Goal: Task Accomplishment & Management: Use online tool/utility

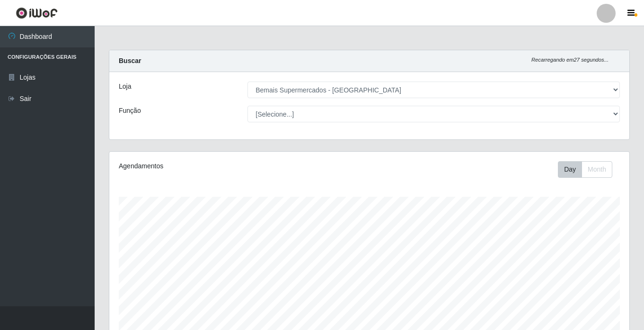
select select "250"
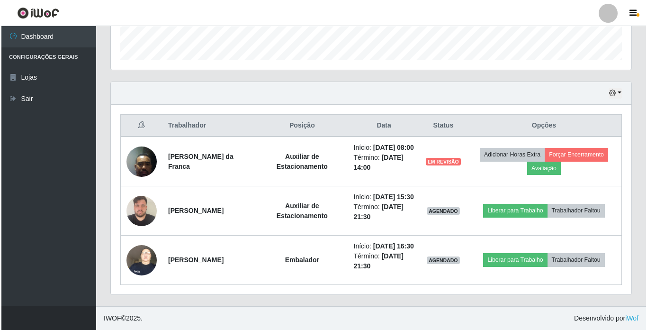
scroll to position [196, 520]
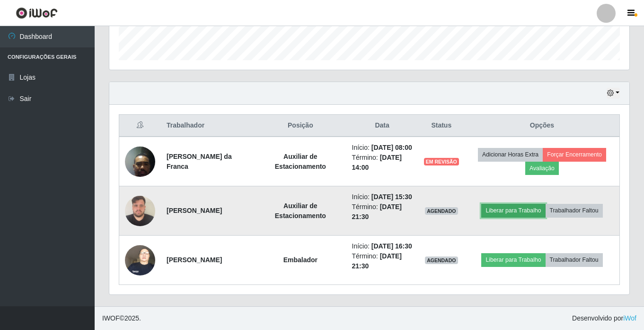
click at [523, 204] on button "Liberar para Trabalho" at bounding box center [514, 210] width 64 height 13
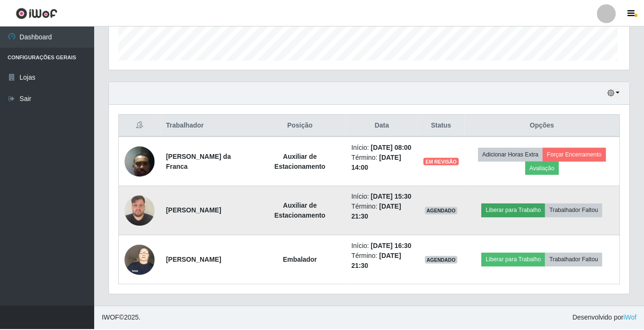
scroll to position [196, 516]
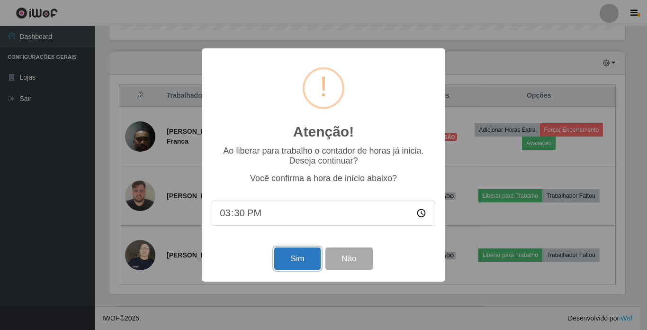
click at [308, 259] on button "Sim" at bounding box center [297, 258] width 46 height 22
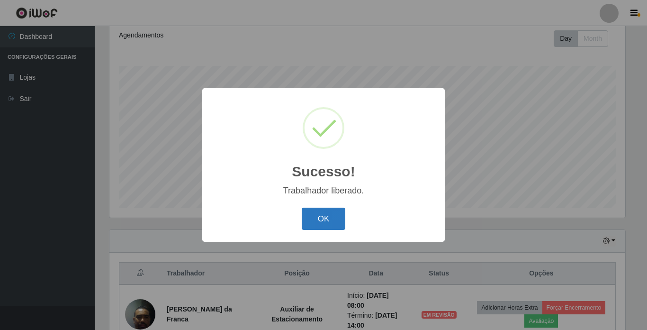
click at [333, 220] on button "OK" at bounding box center [324, 218] width 44 height 22
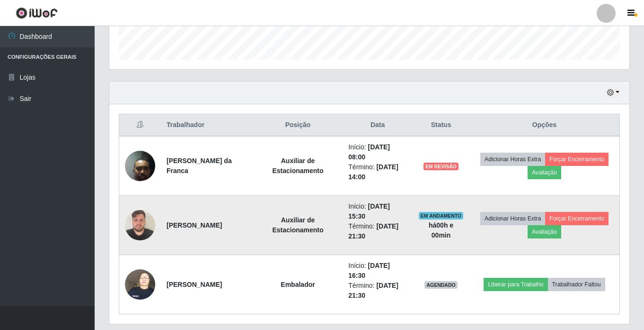
scroll to position [308, 0]
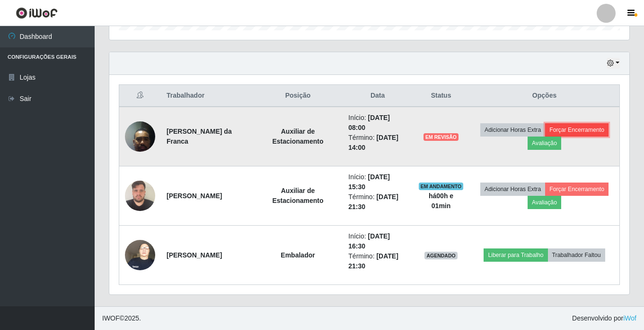
click at [545, 136] on button "Forçar Encerramento" at bounding box center [576, 129] width 63 height 13
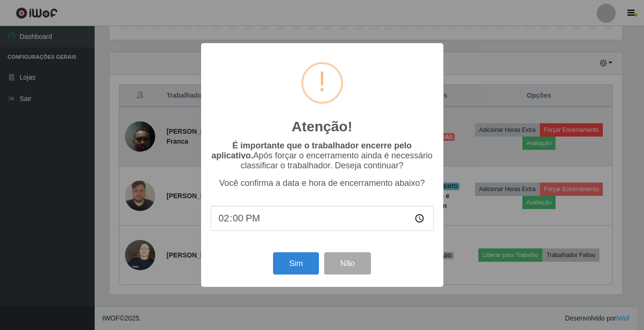
scroll to position [196, 516]
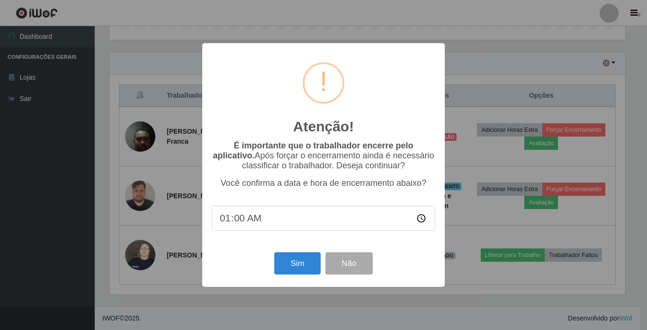
type input "12:00"
click at [358, 259] on button "Não" at bounding box center [348, 263] width 47 height 22
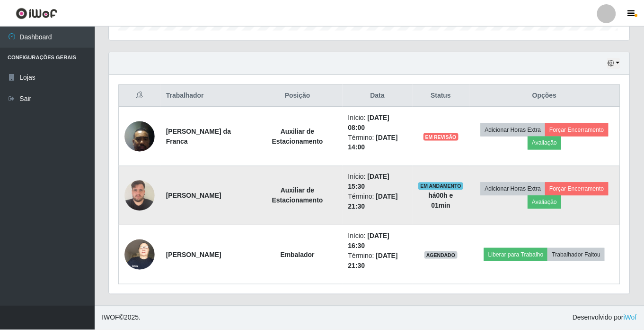
scroll to position [196, 520]
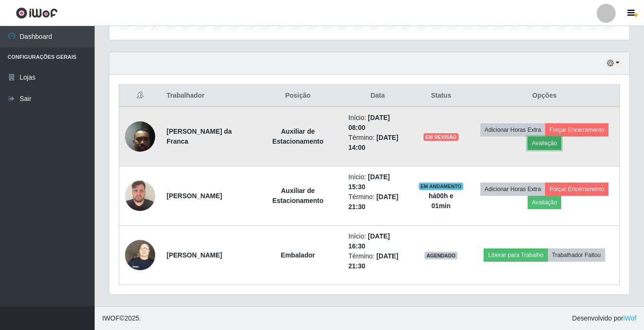
click at [562, 147] on button "Avaliação" at bounding box center [545, 142] width 34 height 13
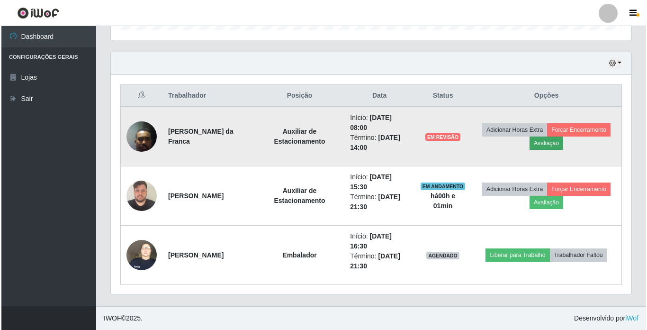
scroll to position [196, 516]
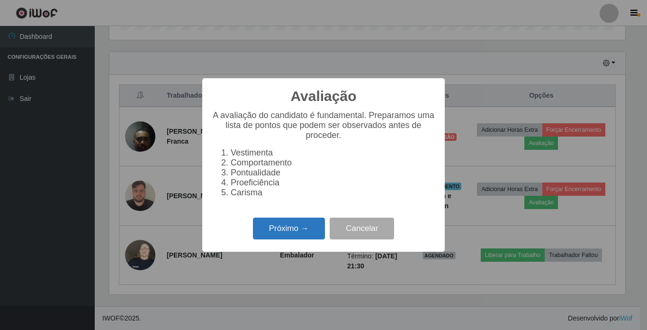
click at [285, 239] on button "Próximo →" at bounding box center [289, 228] width 72 height 22
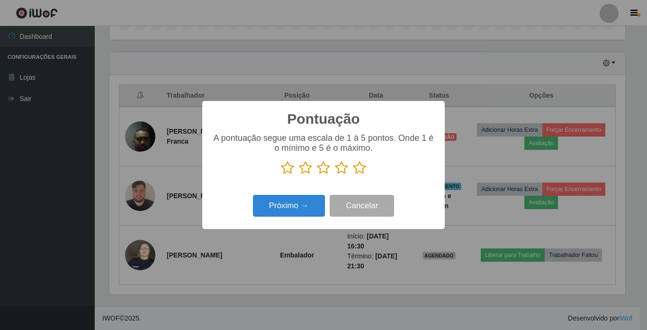
click at [291, 170] on icon at bounding box center [287, 168] width 13 height 14
click at [281, 175] on input "radio" at bounding box center [281, 175] width 0 height 0
click at [292, 210] on button "Próximo →" at bounding box center [289, 206] width 72 height 22
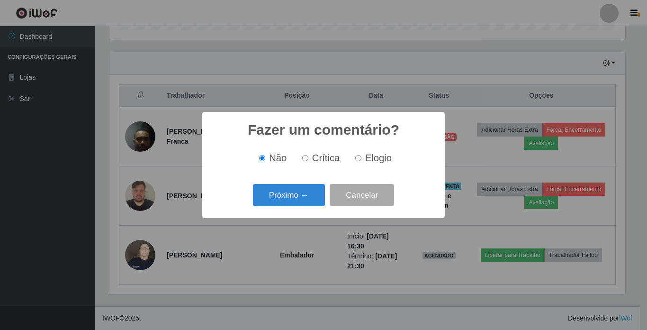
click at [306, 159] on input "Crítica" at bounding box center [305, 158] width 6 height 6
radio input "true"
click at [289, 196] on button "Próximo →" at bounding box center [289, 195] width 72 height 22
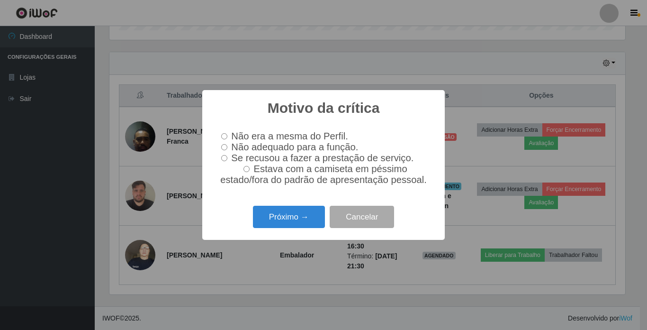
drag, startPoint x: 225, startPoint y: 146, endPoint x: 241, endPoint y: 178, distance: 35.8
click at [225, 147] on input "Não adequado para a função." at bounding box center [224, 147] width 6 height 6
radio input "true"
click at [272, 218] on button "Próximo →" at bounding box center [289, 216] width 72 height 22
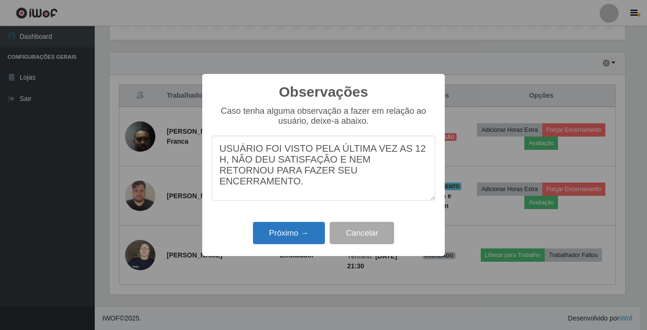
type textarea "USUÁRIO FOI VISTO PELA ÚLTIMA VEZ AS 12 H, NÃO DEU SATISFAÇÃO E NEM RETORNOU PA…"
click at [285, 232] on button "Próximo →" at bounding box center [289, 233] width 72 height 22
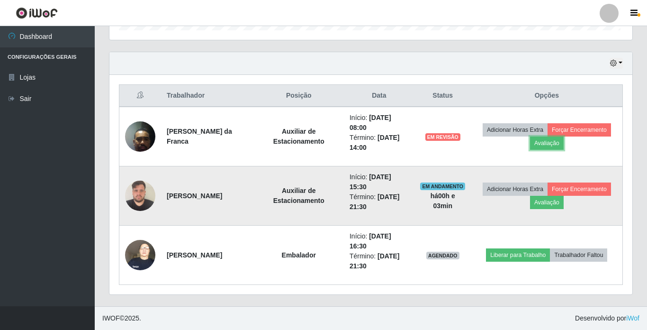
scroll to position [196, 520]
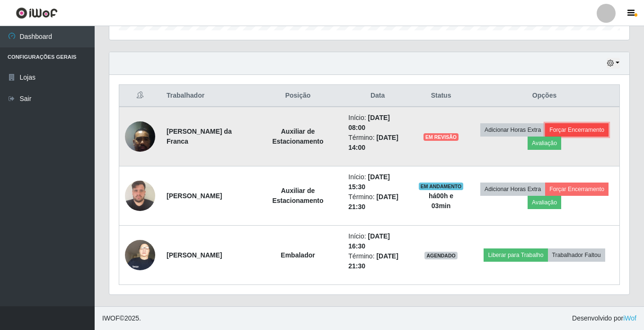
click at [545, 136] on button "Forçar Encerramento" at bounding box center [576, 129] width 63 height 13
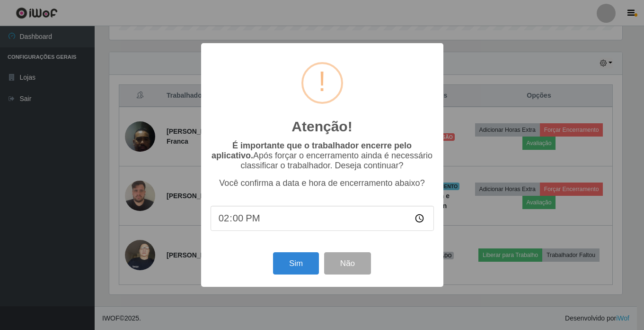
scroll to position [196, 516]
type input "12:00"
click at [303, 261] on button "Sim" at bounding box center [297, 263] width 46 height 22
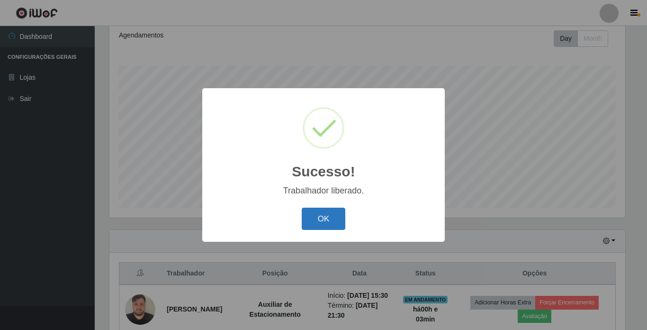
click at [327, 221] on button "OK" at bounding box center [324, 218] width 44 height 22
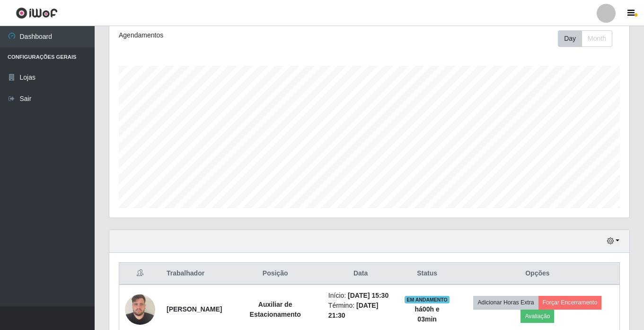
scroll to position [249, 0]
